Goal: Entertainment & Leisure: Consume media (video, audio)

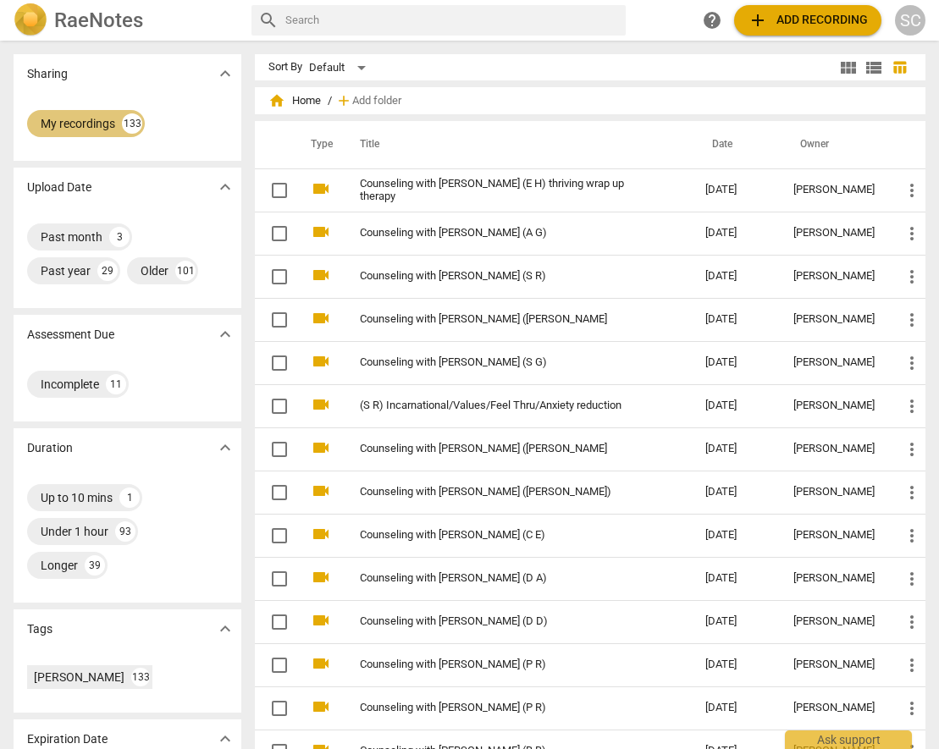
drag, startPoint x: 63, startPoint y: 113, endPoint x: 80, endPoint y: 131, distance: 24.6
click at [66, 114] on div "My recordings 133" at bounding box center [86, 123] width 118 height 27
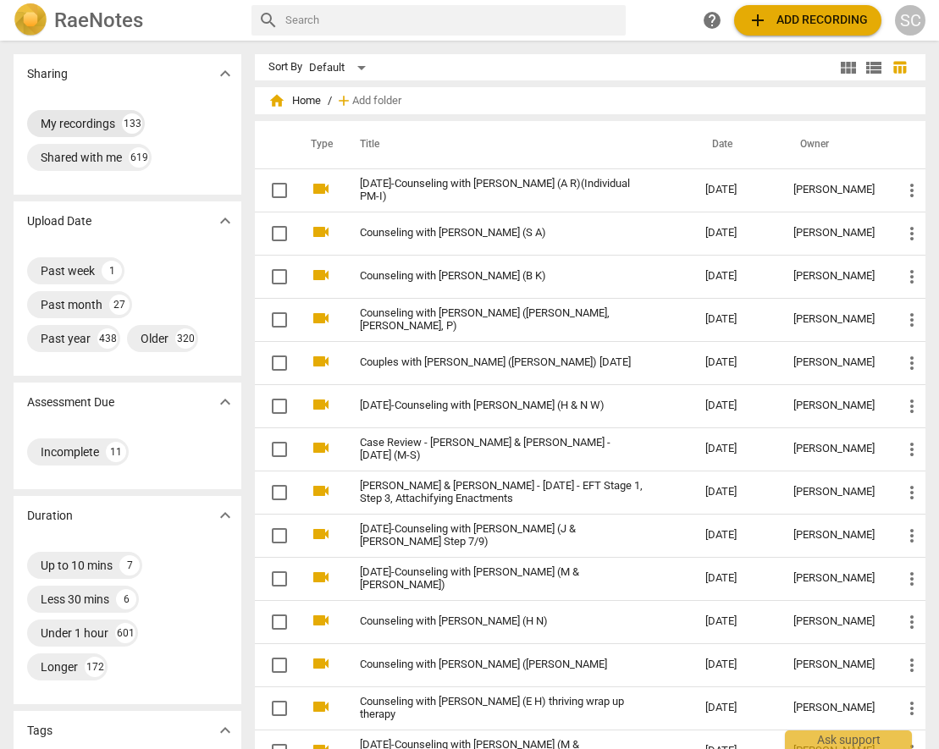
click at [68, 120] on div "My recordings" at bounding box center [78, 123] width 74 height 17
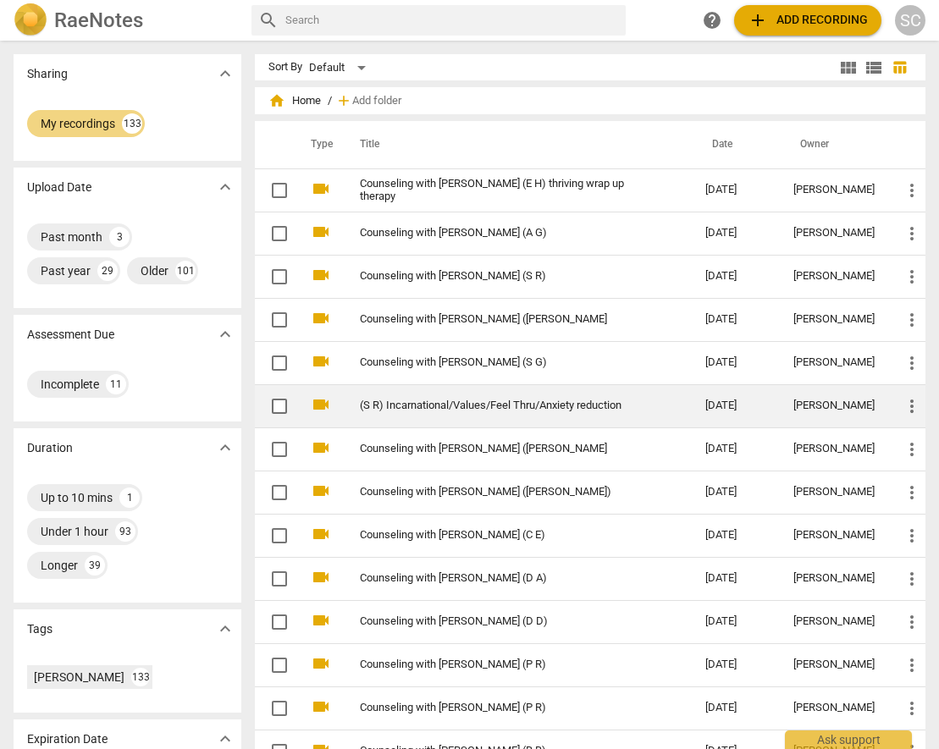
click at [473, 405] on link "(S R) Incarnational/Values/Feel Thru/Anxiety reduction" at bounding box center [502, 405] width 284 height 13
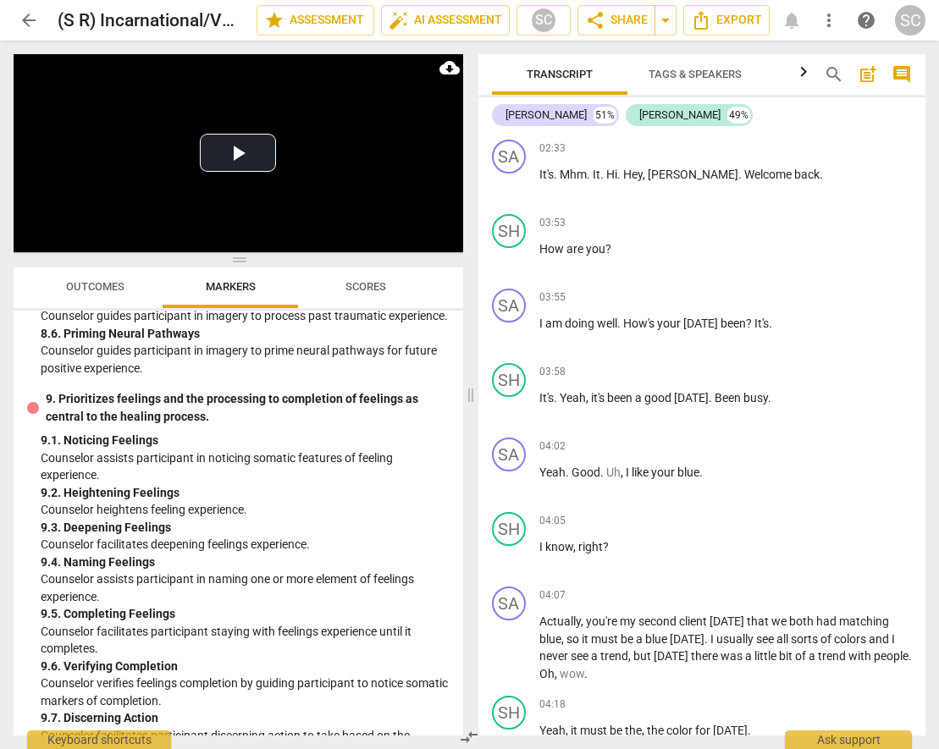
scroll to position [2064, 0]
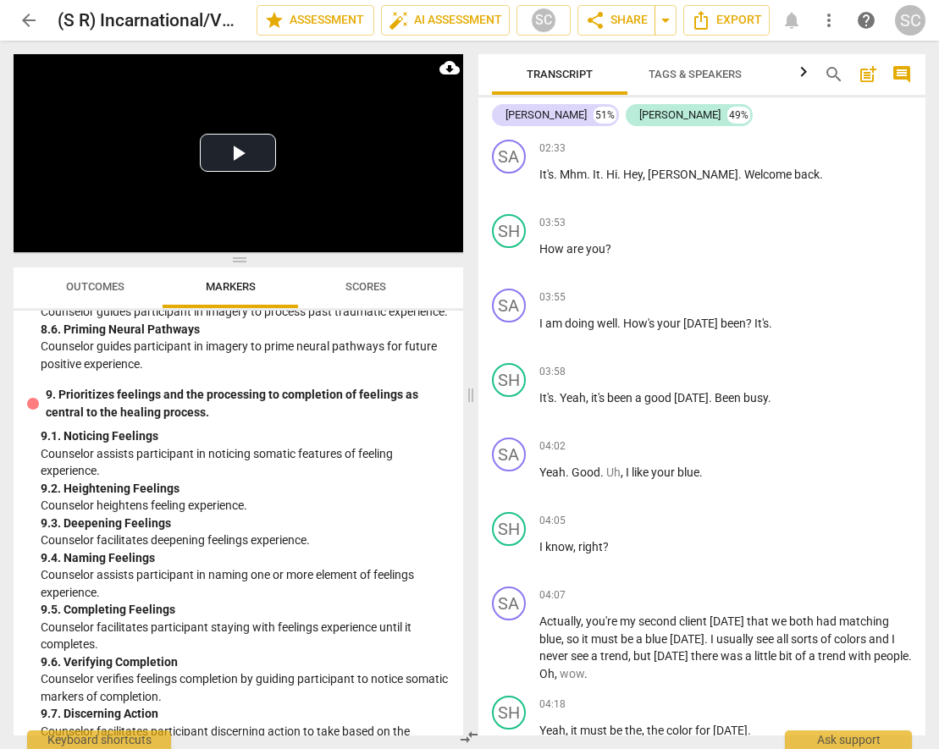
click at [1, 482] on div "Play Video move_up Play Current Time 00:00 / Duration Time 47:54 Progress : 0.0…" at bounding box center [235, 395] width 470 height 708
click at [25, 24] on span "arrow_back" at bounding box center [29, 20] width 20 height 20
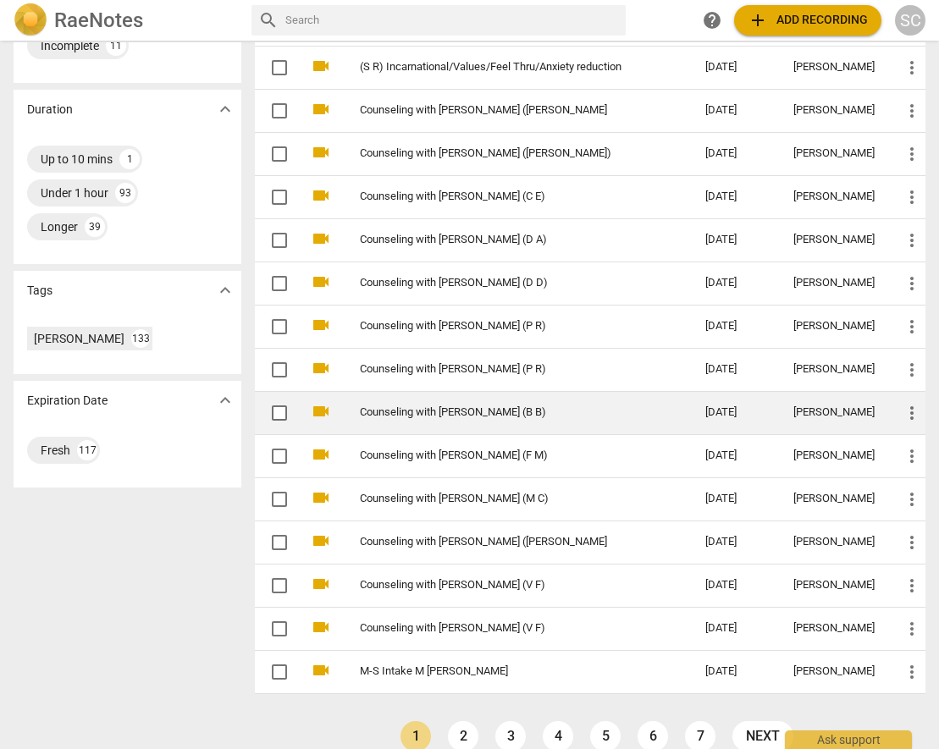
scroll to position [363, 0]
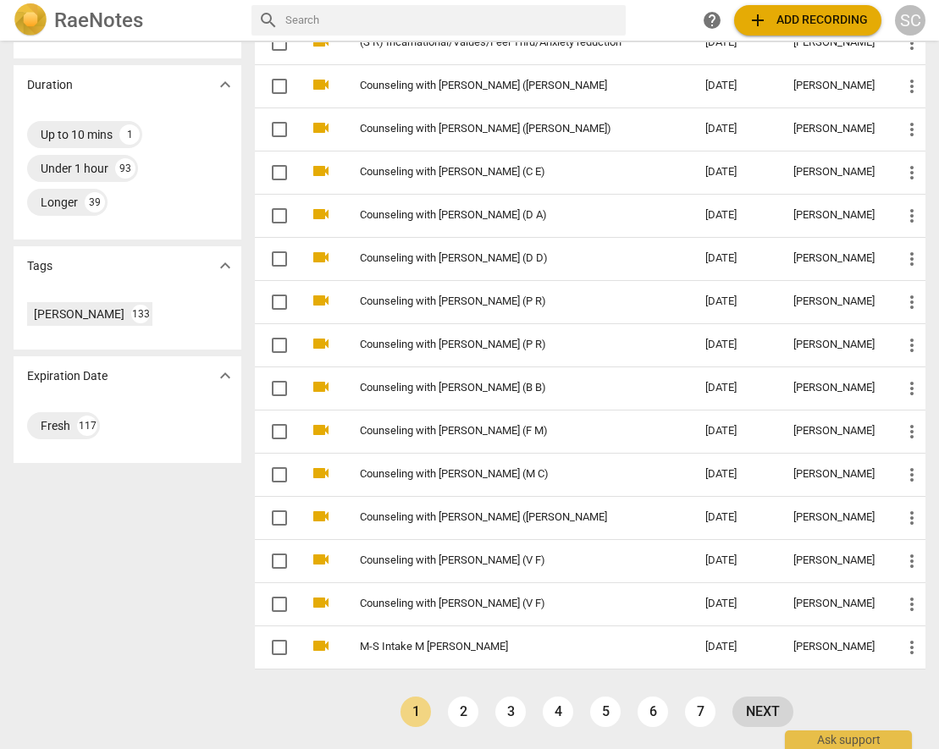
click at [753, 708] on link "next" at bounding box center [762, 712] width 61 height 30
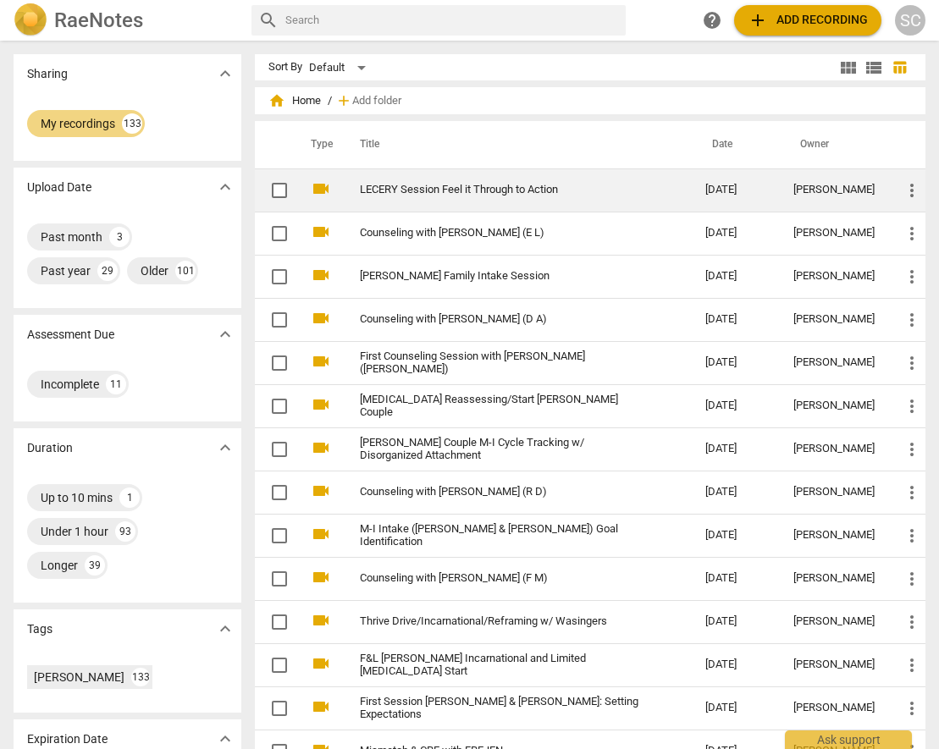
click at [426, 182] on td "LECERY Session Feel it Through to Action" at bounding box center [515, 189] width 352 height 43
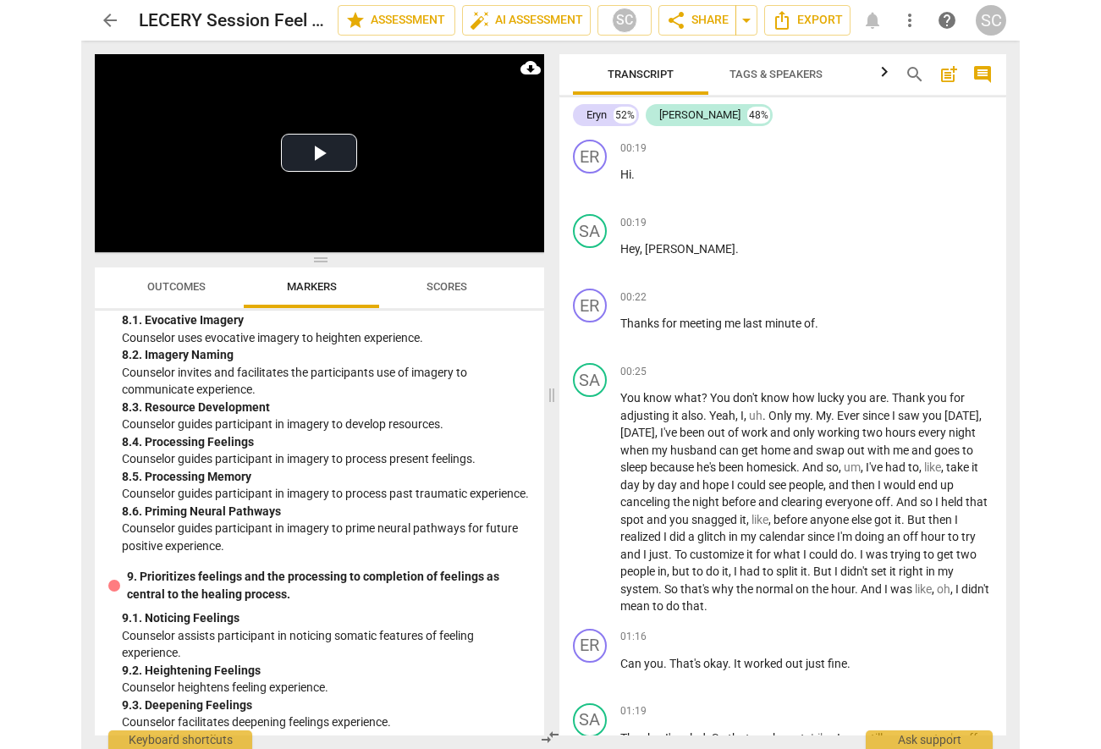
scroll to position [1919, 0]
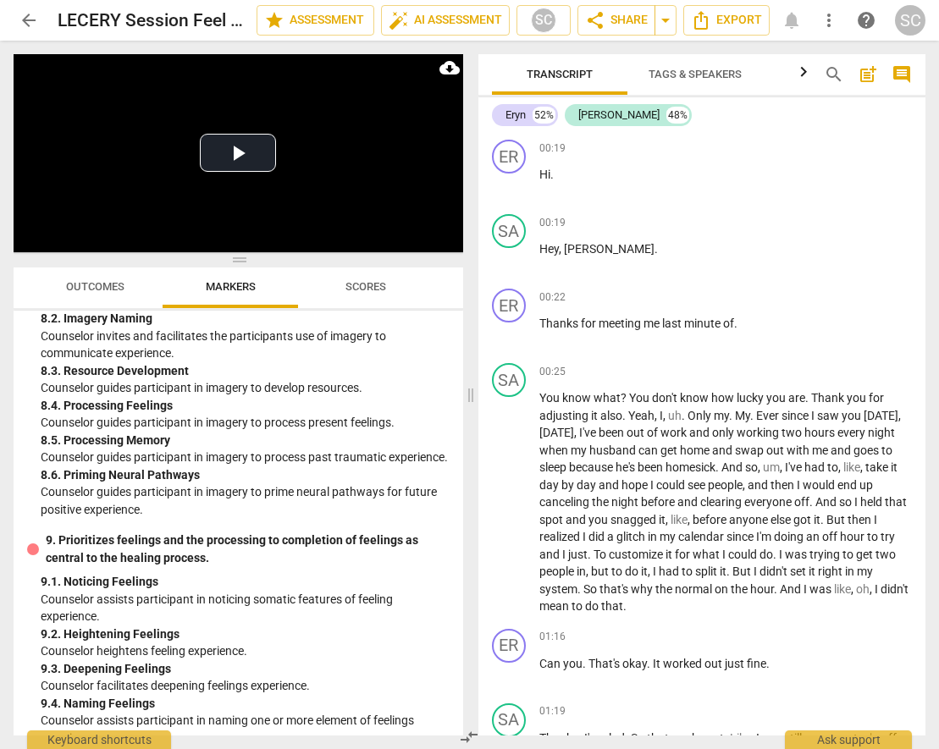
click at [1, 359] on div "Play Video move_up Play Current Time 00:00 / Duration Time 52:43 Progress : 0.0…" at bounding box center [235, 395] width 470 height 708
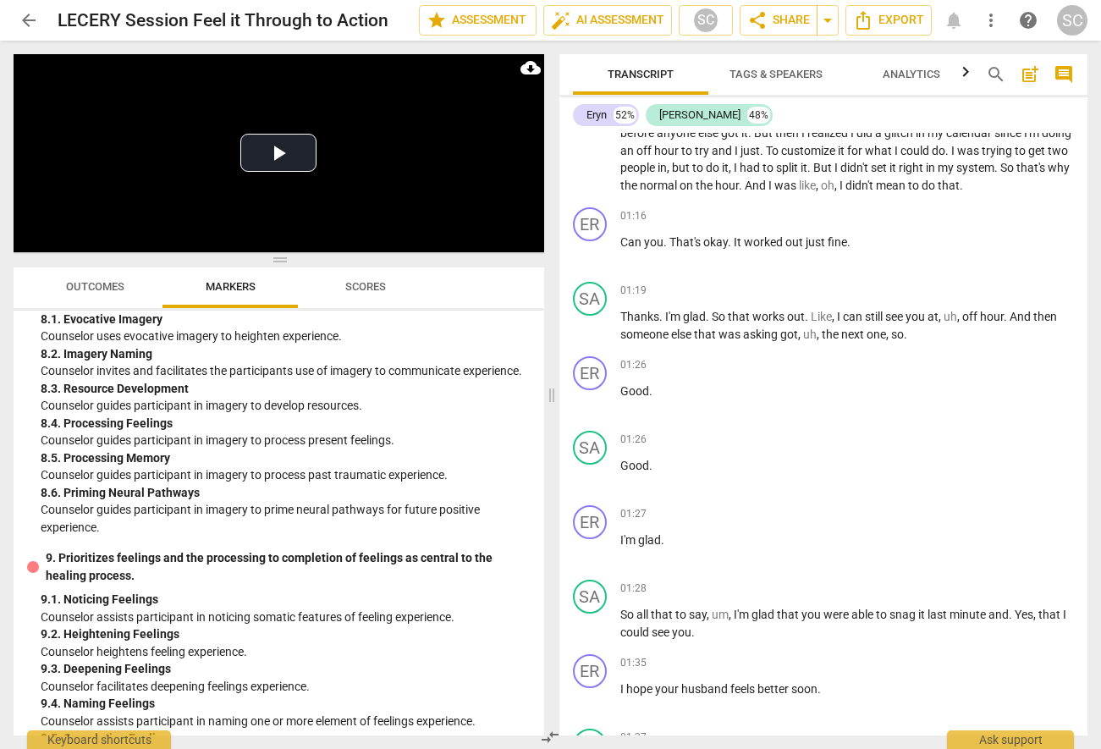
scroll to position [903, 0]
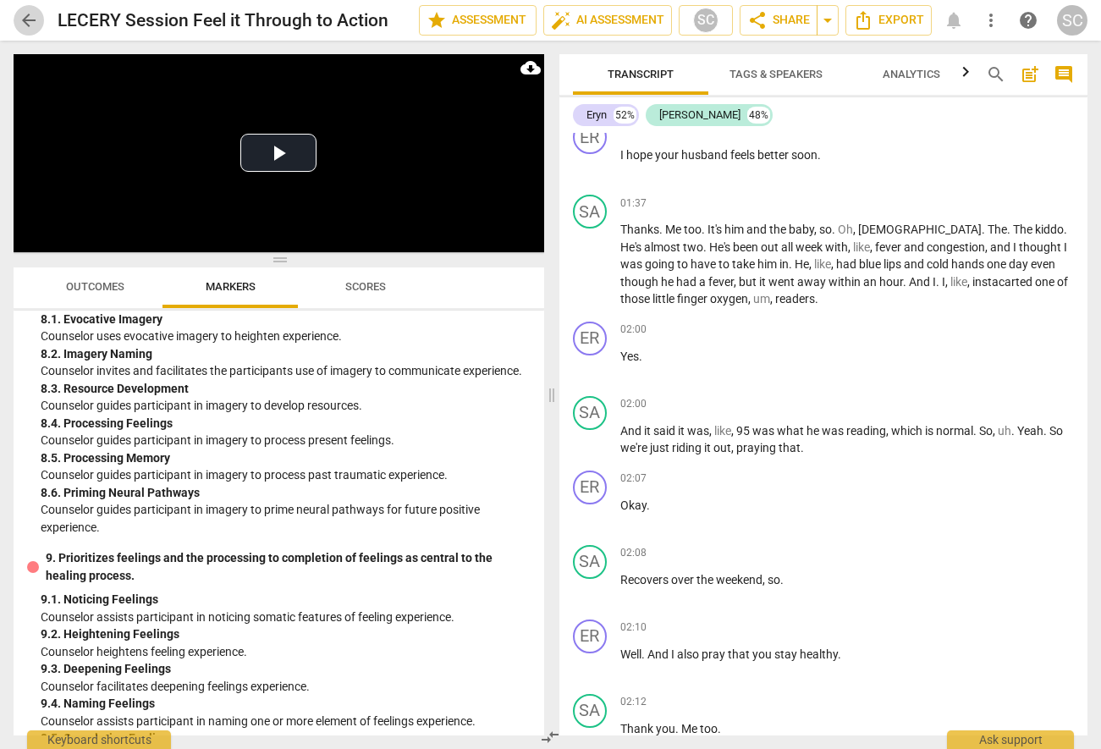
click at [17, 19] on span "arrow_back" at bounding box center [29, 20] width 30 height 20
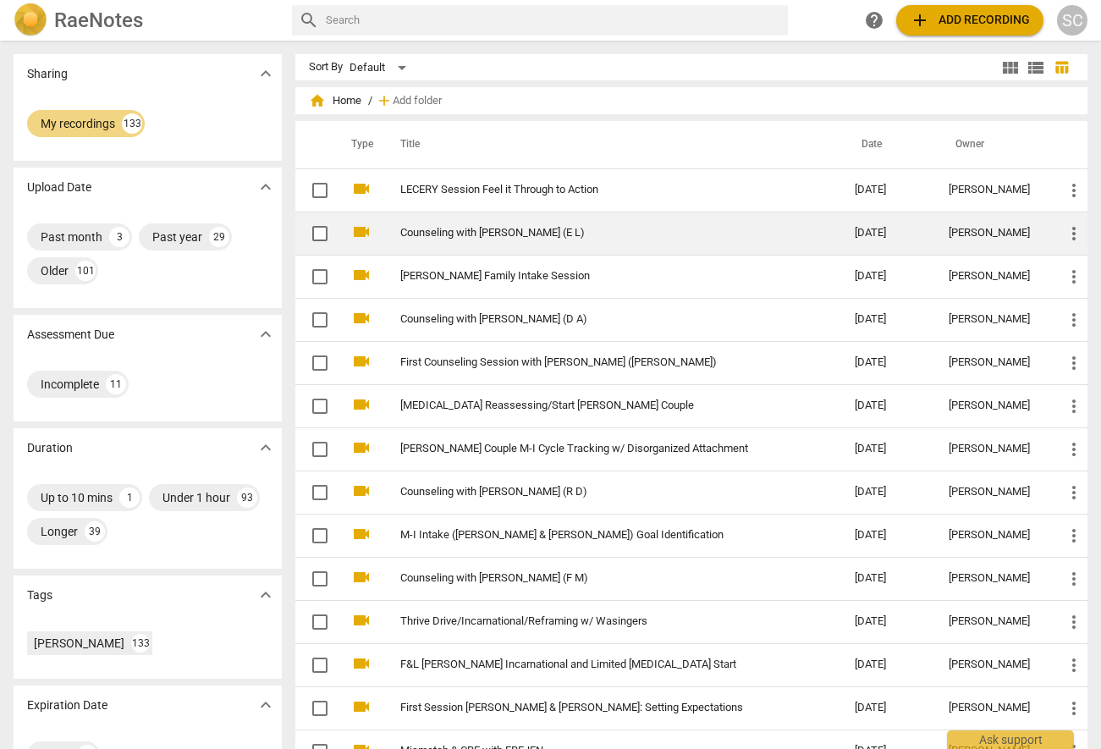
click at [559, 229] on link "Counseling with [PERSON_NAME] (E L)" at bounding box center [597, 233] width 394 height 13
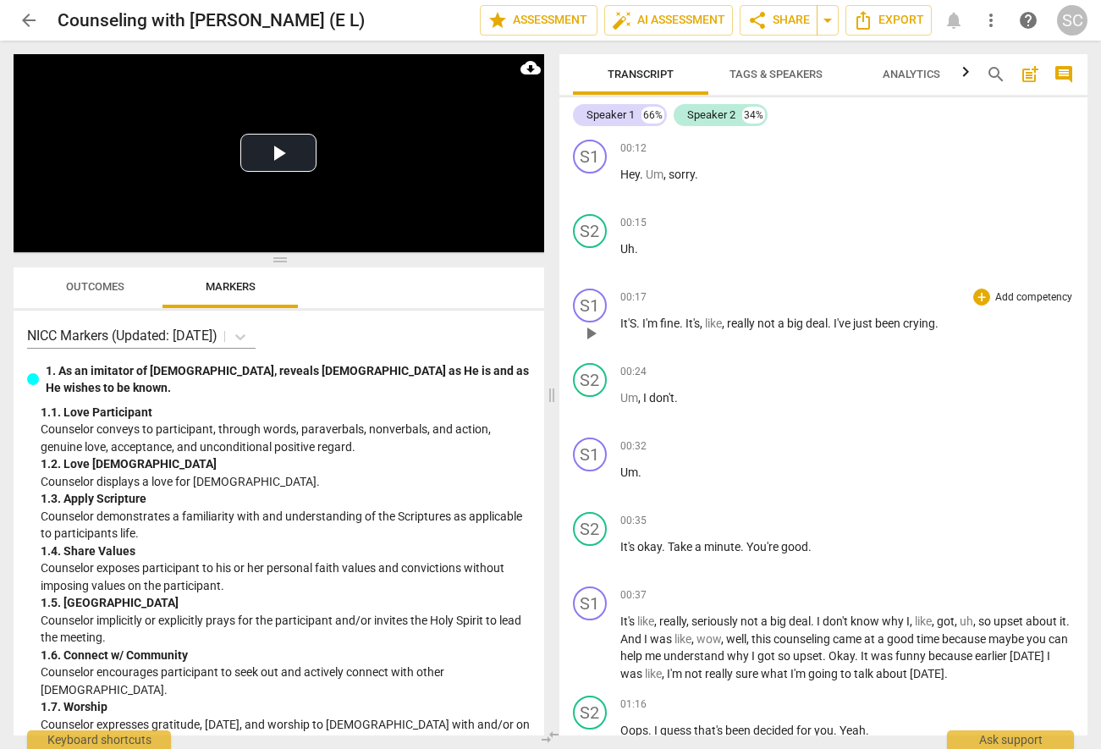
click at [589, 329] on span "play_arrow" at bounding box center [591, 333] width 20 height 20
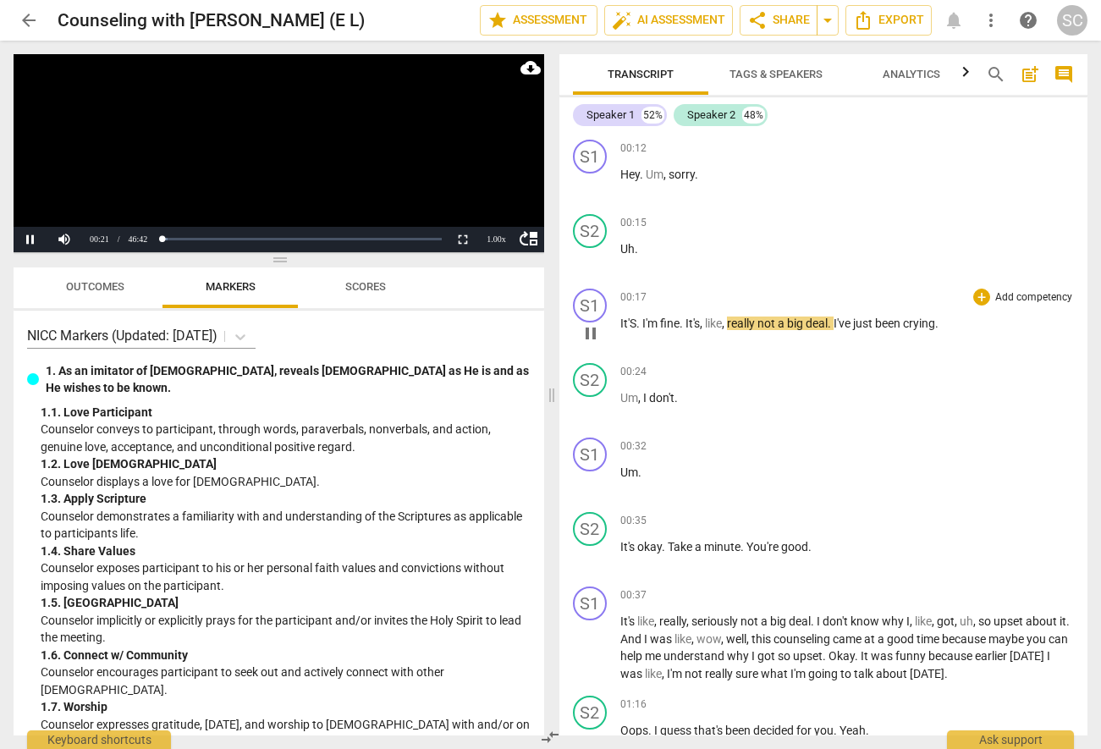
click at [589, 329] on span "pause" at bounding box center [591, 333] width 20 height 20
